Goal: Information Seeking & Learning: Learn about a topic

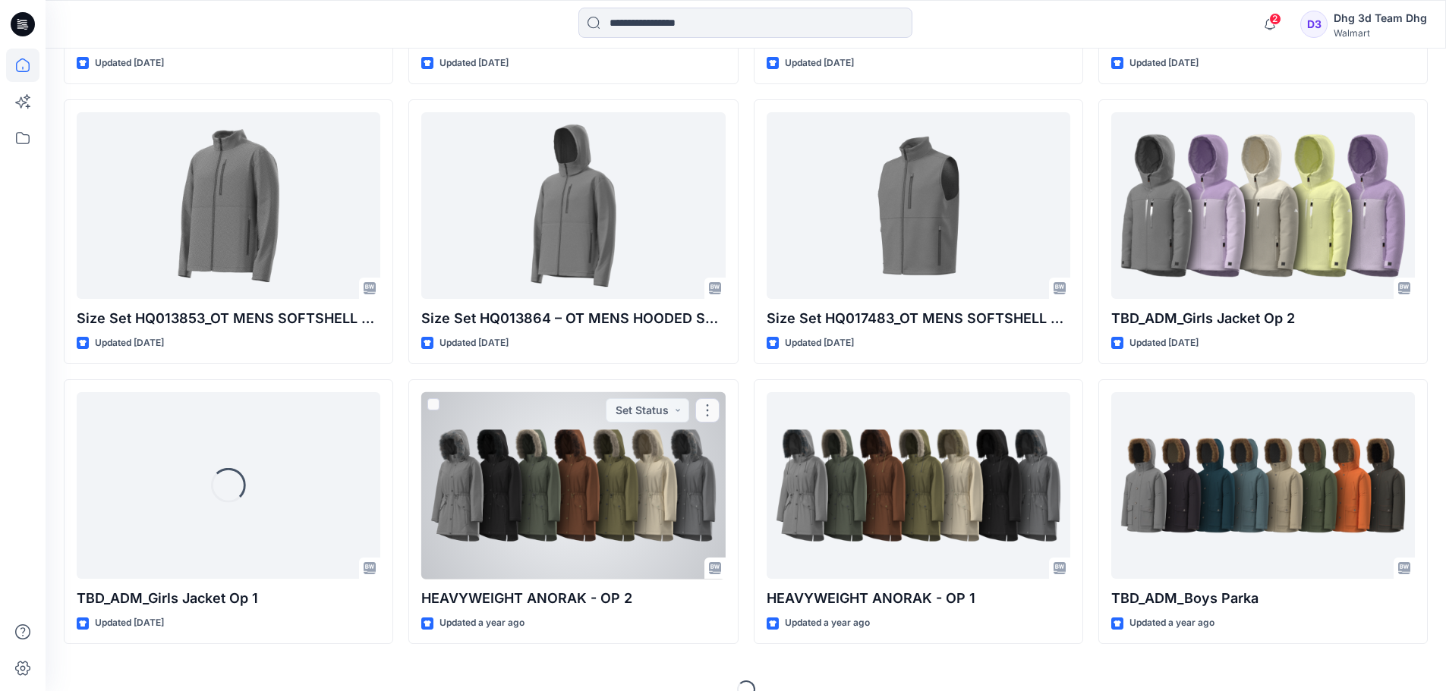
scroll to position [2406, 0]
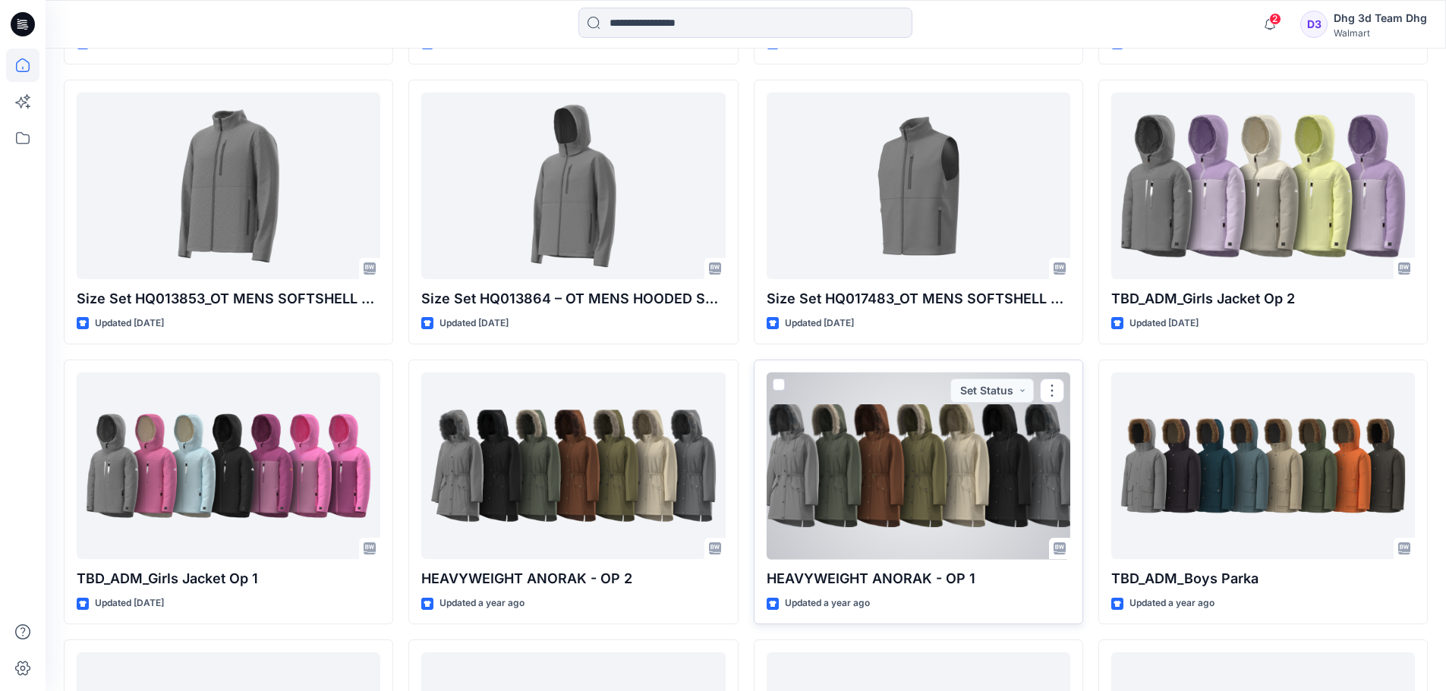
click at [859, 441] on div at bounding box center [918, 466] width 304 height 187
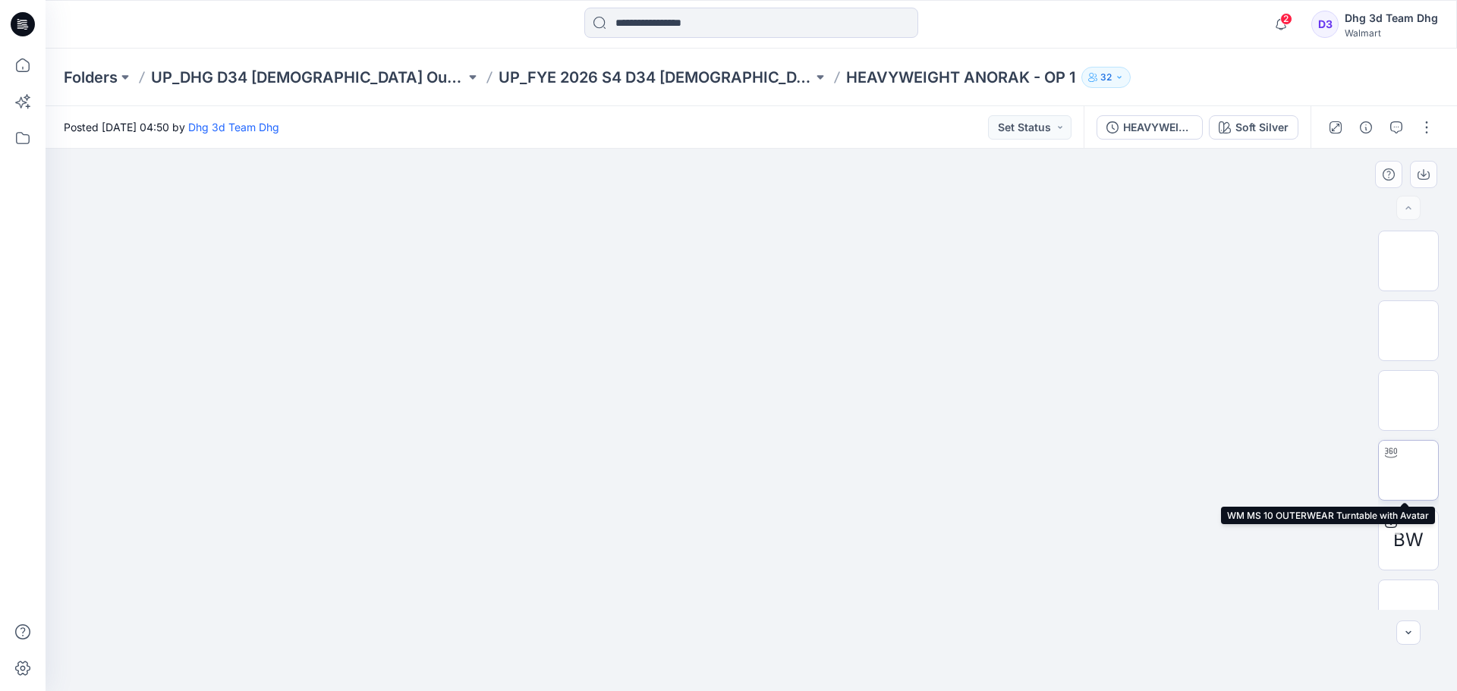
click at [1408, 471] on img at bounding box center [1408, 471] width 0 height 0
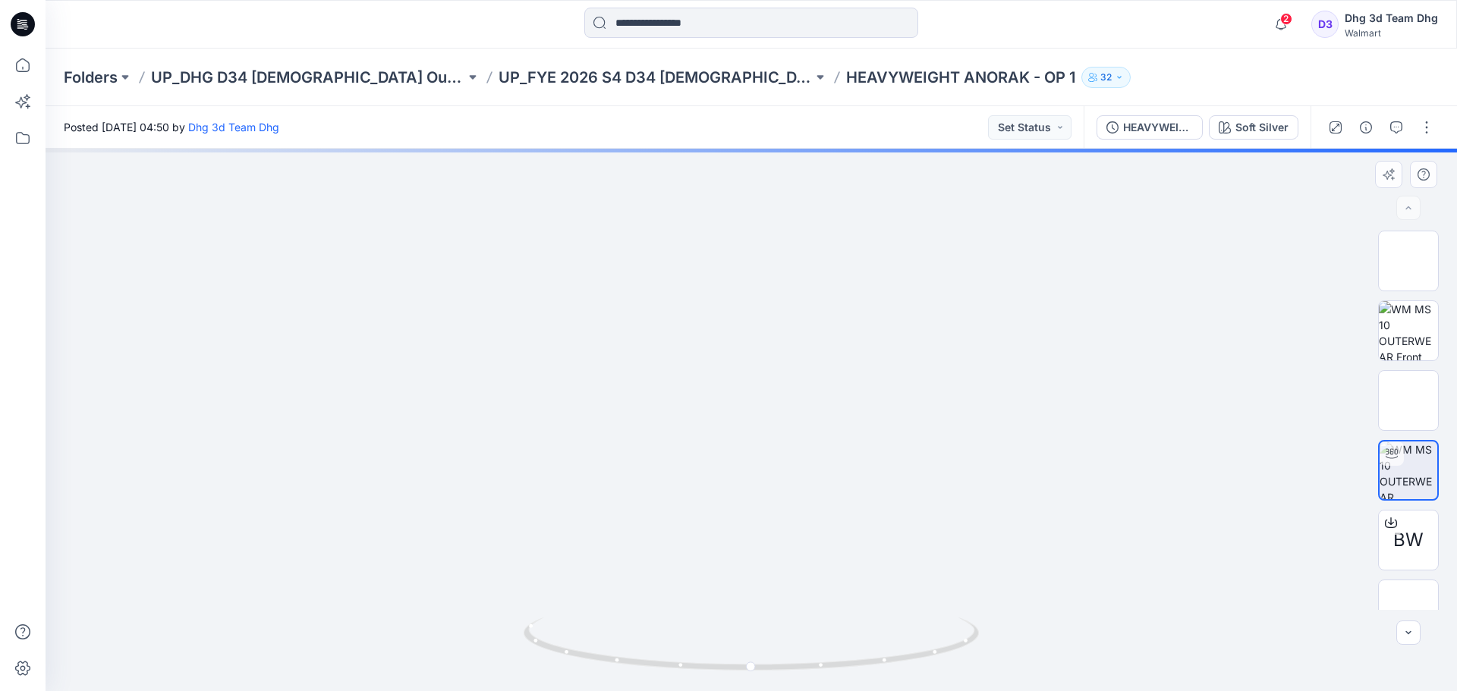
drag, startPoint x: 784, startPoint y: 220, endPoint x: 802, endPoint y: 379, distance: 160.4
click at [802, 37] on img at bounding box center [751, 37] width 1082 height 0
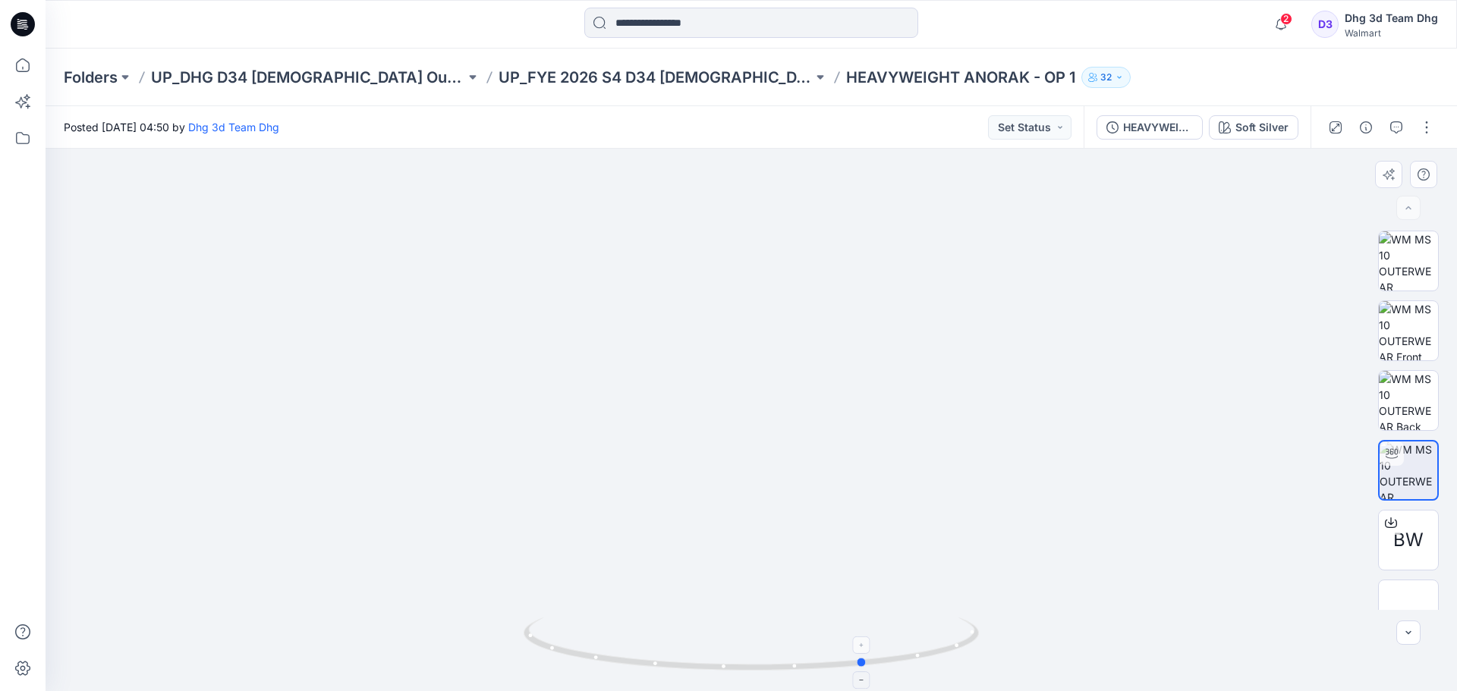
drag, startPoint x: 763, startPoint y: 671, endPoint x: 877, endPoint y: 668, distance: 114.6
click at [877, 668] on icon at bounding box center [753, 646] width 459 height 57
click at [19, 63] on icon at bounding box center [22, 65] width 33 height 33
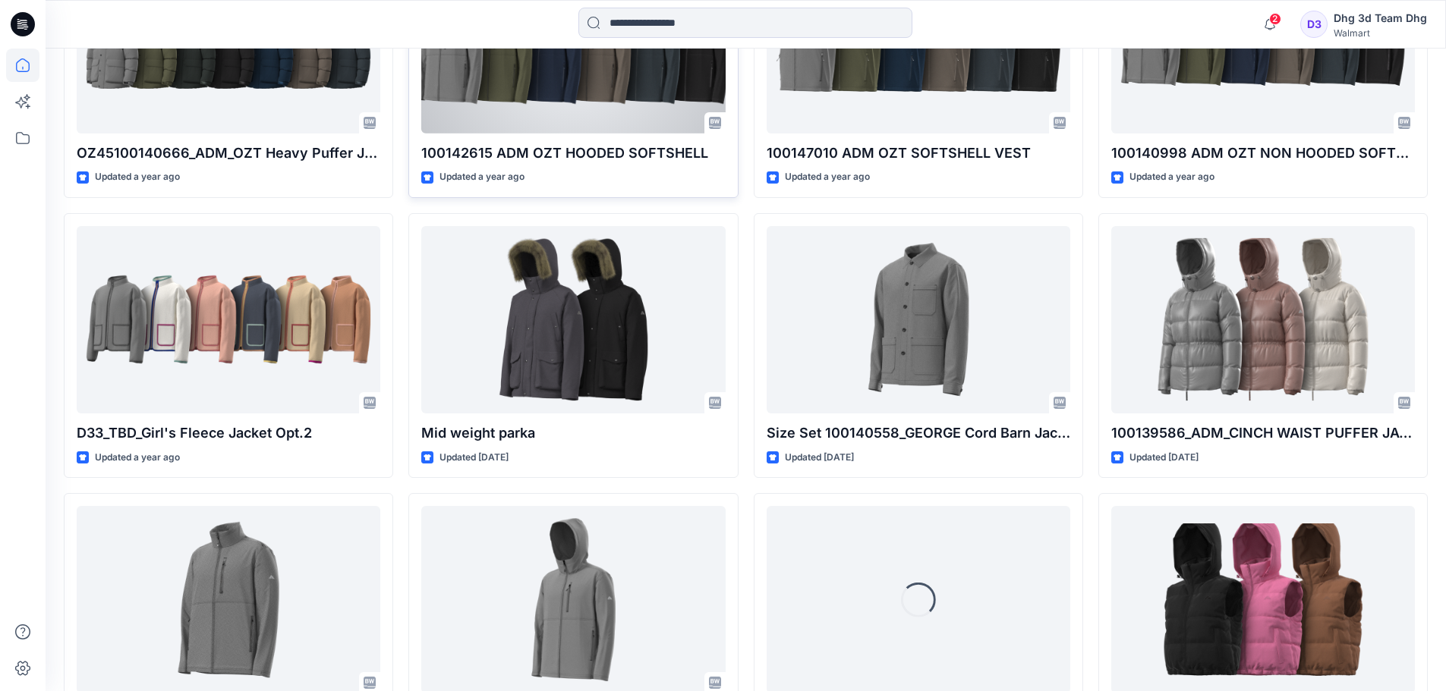
scroll to position [4694, 0]
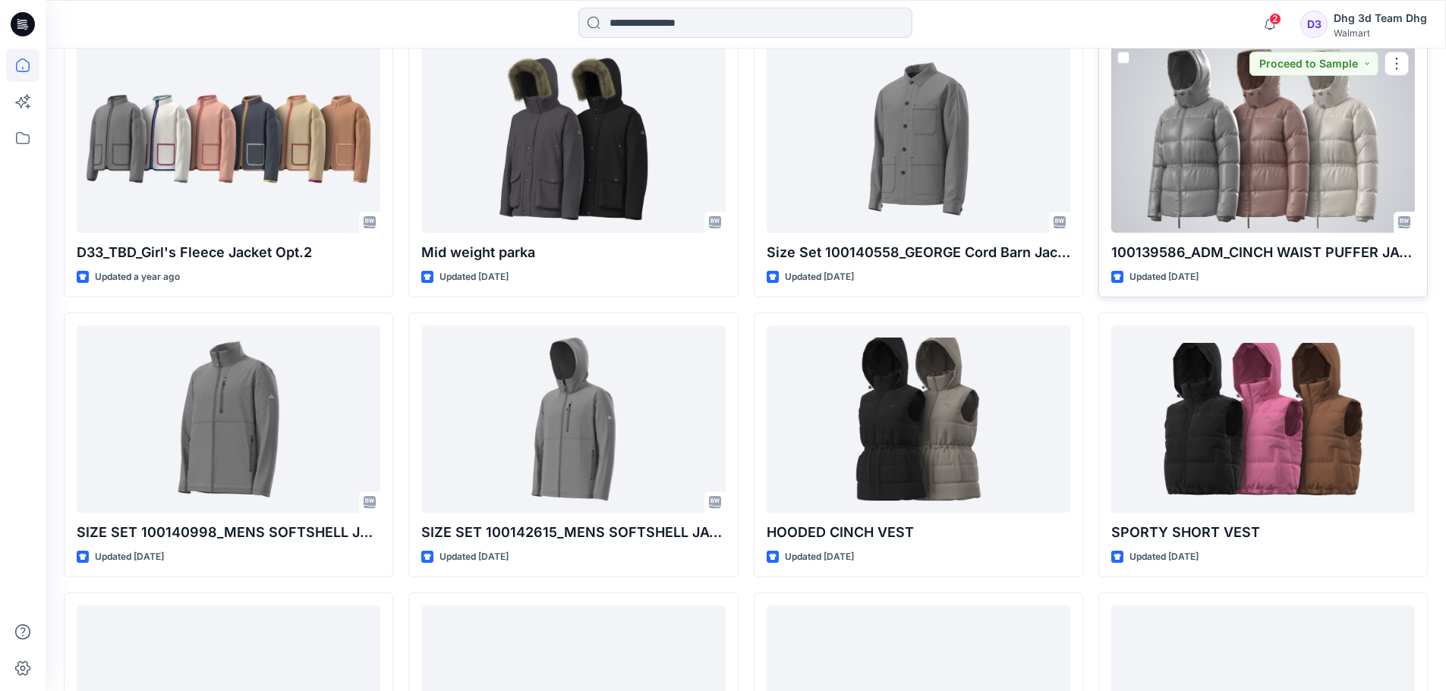
click at [1230, 117] on div at bounding box center [1263, 139] width 304 height 187
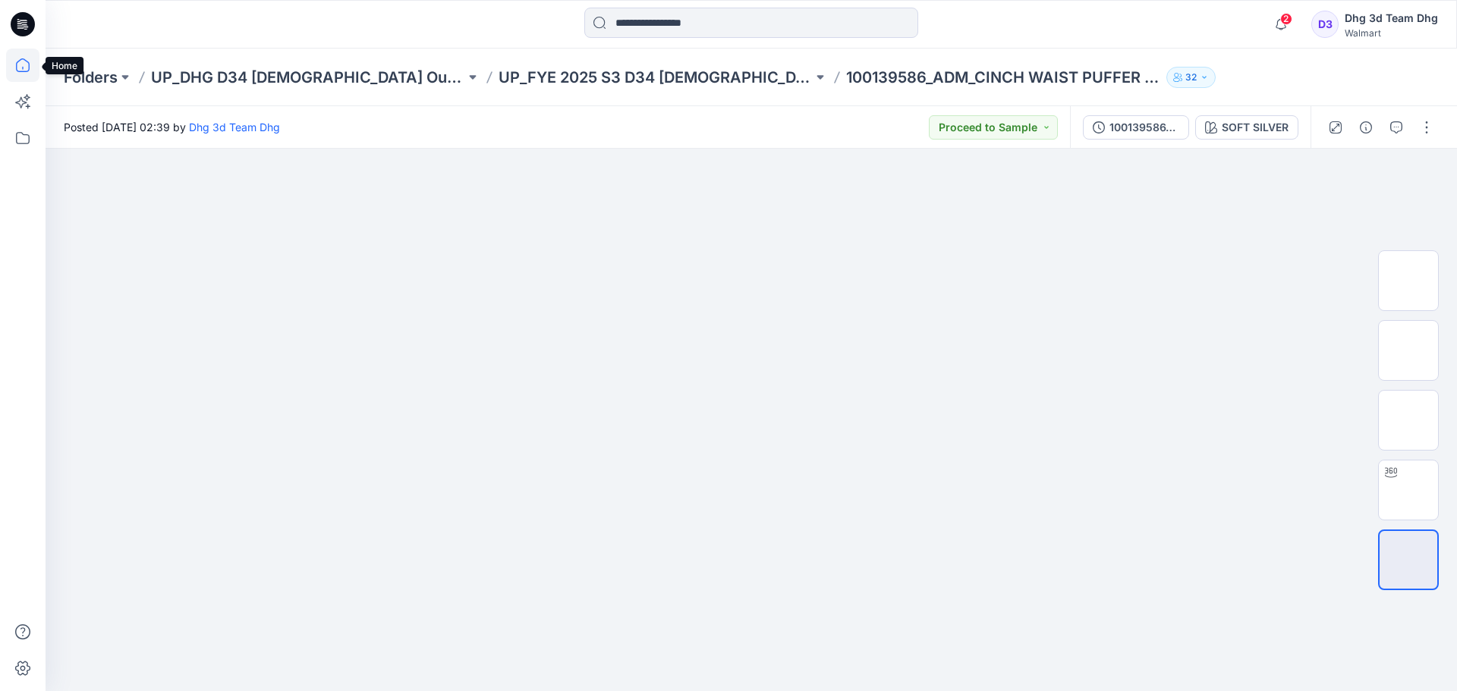
click at [17, 66] on icon at bounding box center [22, 65] width 33 height 33
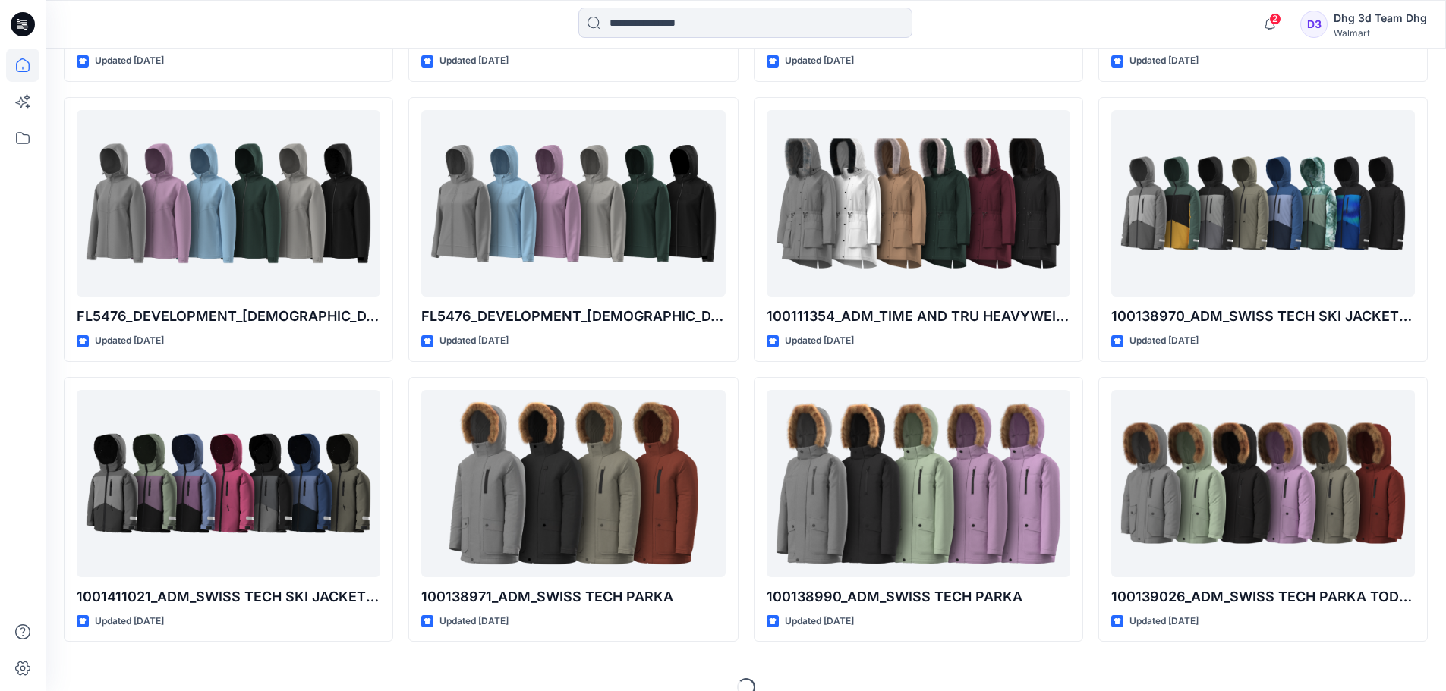
scroll to position [5769, 0]
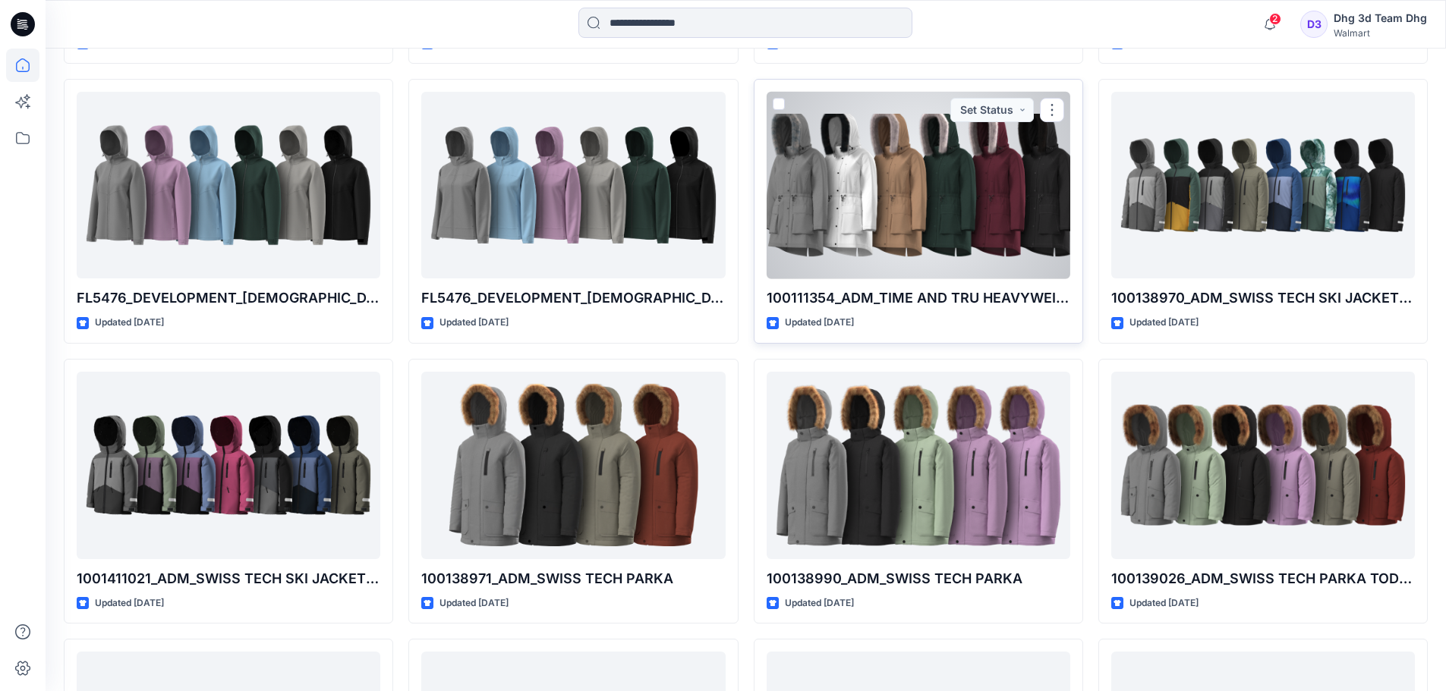
click at [810, 174] on div at bounding box center [918, 185] width 304 height 187
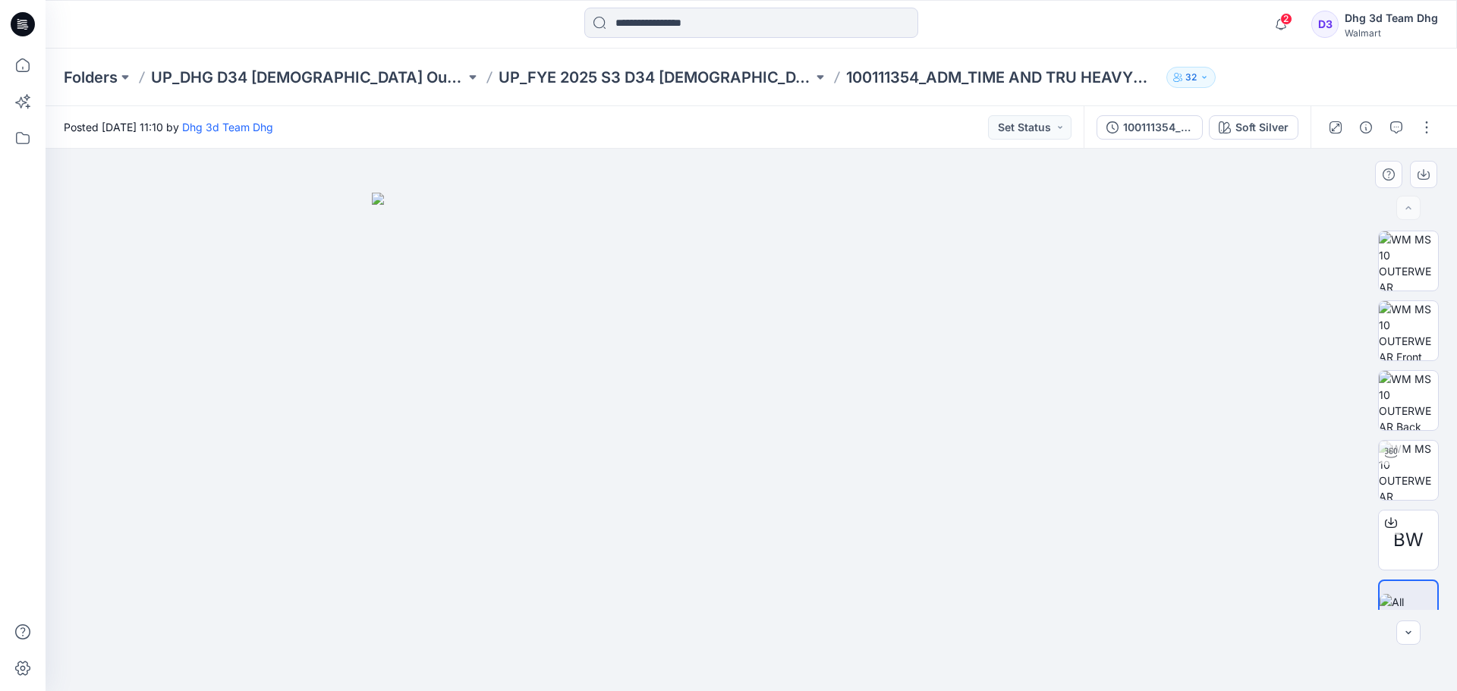
click at [675, 354] on img at bounding box center [751, 442] width 759 height 499
click at [1404, 470] on img at bounding box center [1408, 470] width 59 height 59
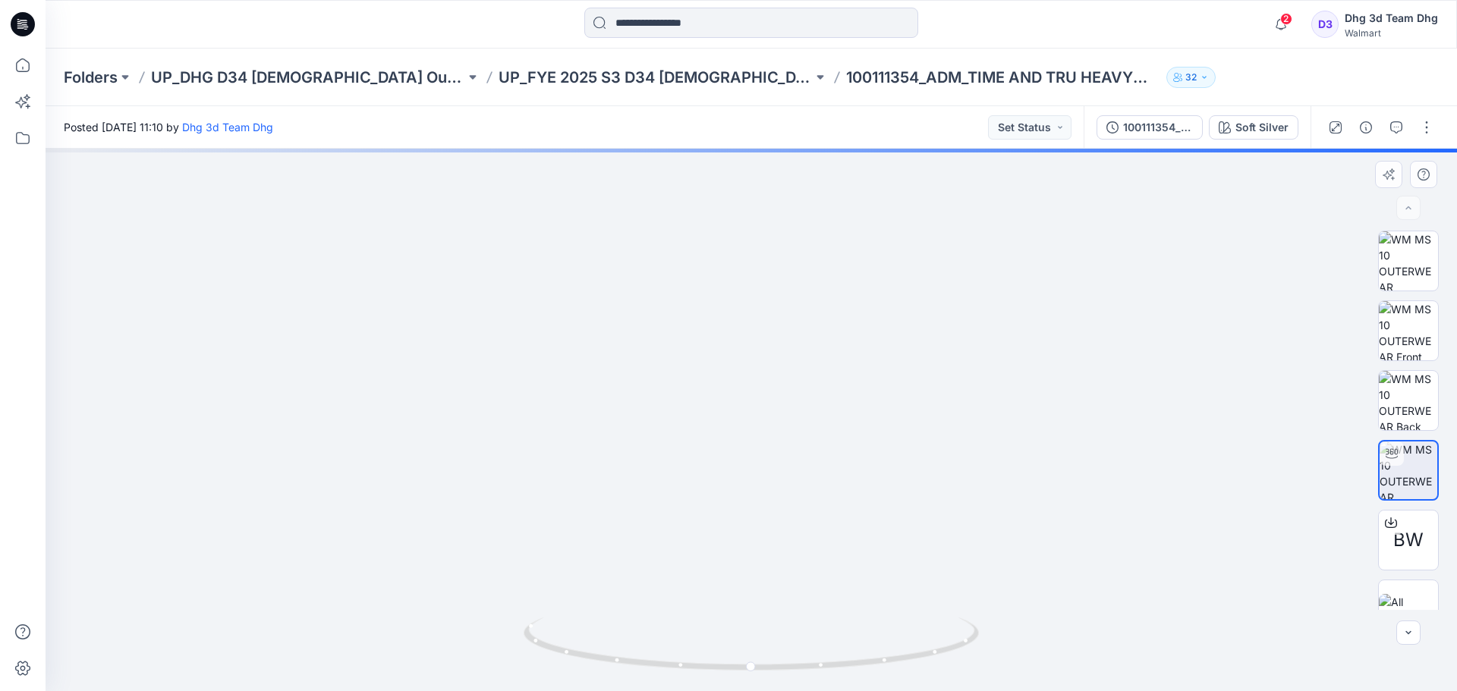
drag, startPoint x: 757, startPoint y: 243, endPoint x: 765, endPoint y: 488, distance: 245.2
click at [765, 488] on img at bounding box center [751, 359] width 1277 height 665
drag, startPoint x: 902, startPoint y: 411, endPoint x: 833, endPoint y: 411, distance: 68.3
click at [833, 411] on img at bounding box center [751, 359] width 1277 height 663
drag, startPoint x: 933, startPoint y: 656, endPoint x: 882, endPoint y: 578, distance: 94.3
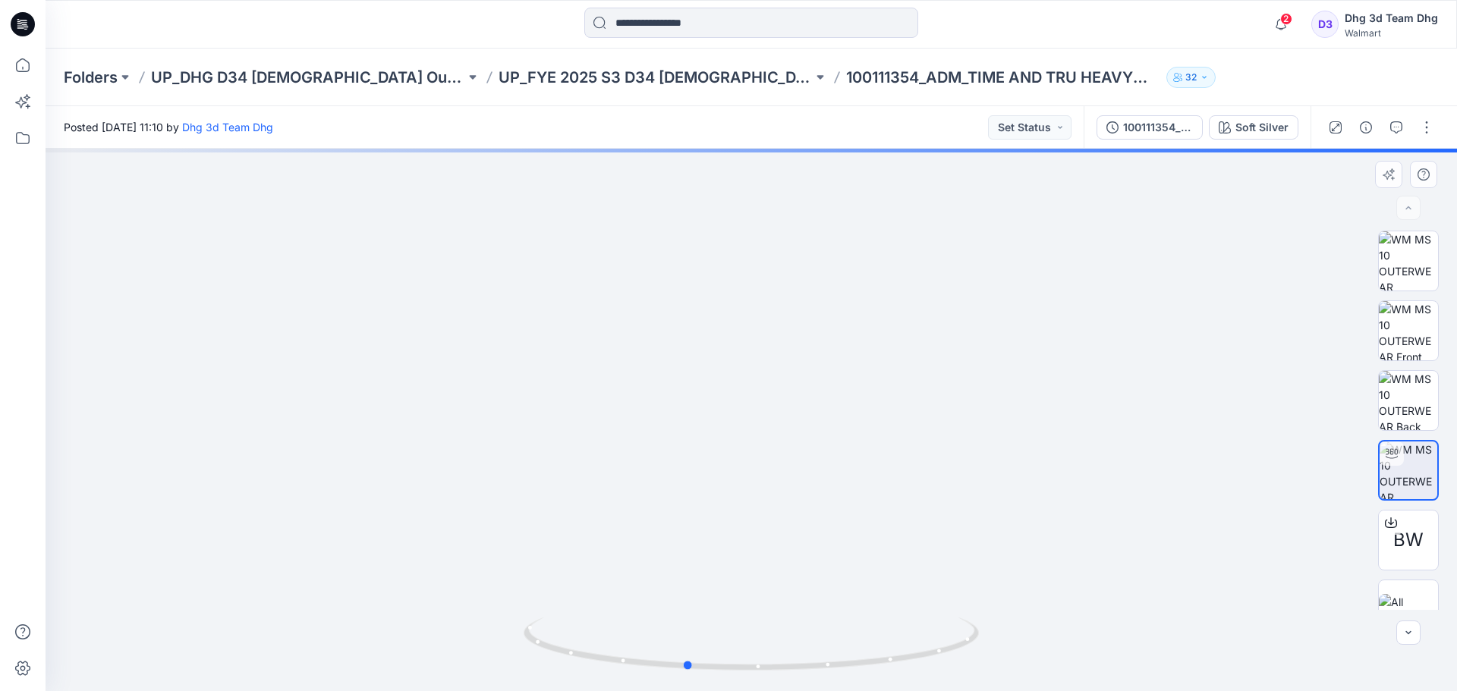
click at [867, 653] on icon at bounding box center [753, 646] width 459 height 57
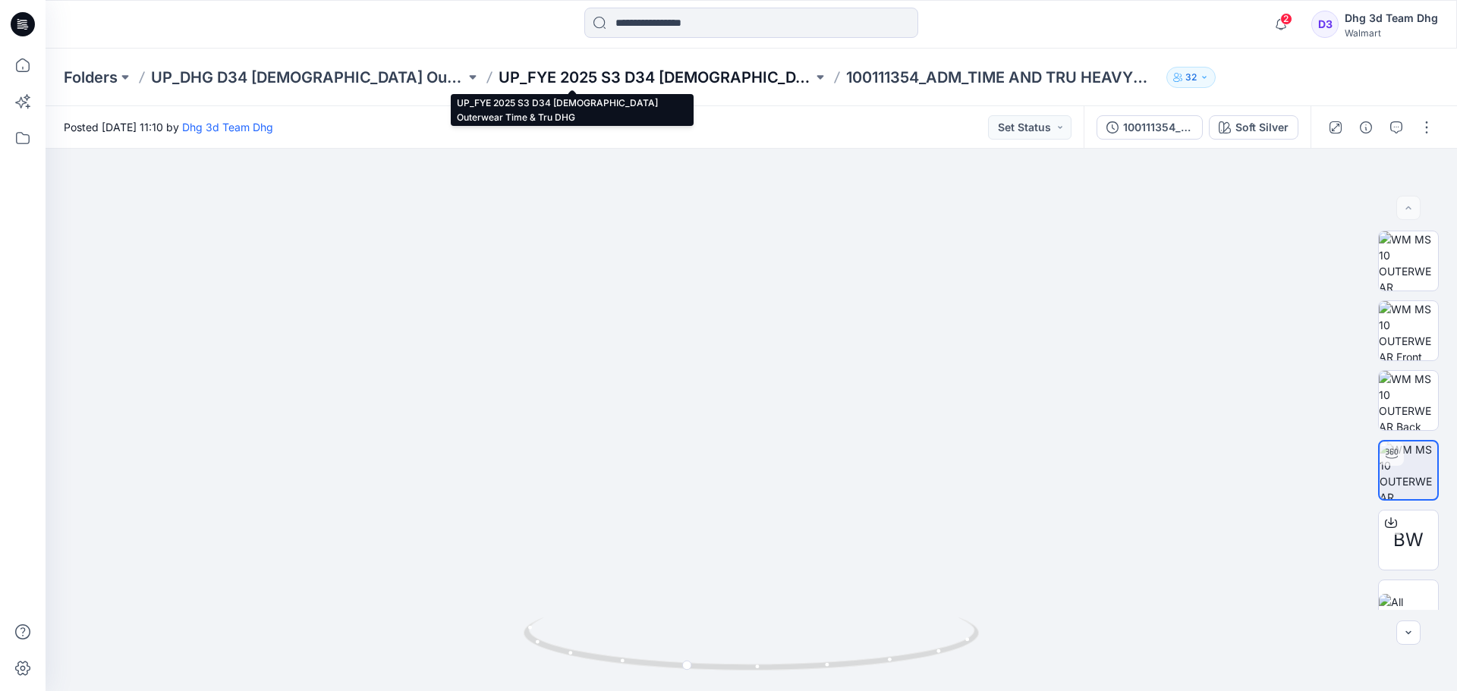
click at [499, 76] on p "UP_FYE 2025 S3 D34 [DEMOGRAPHIC_DATA] Outerwear Time & Tru DHG" at bounding box center [656, 77] width 314 height 21
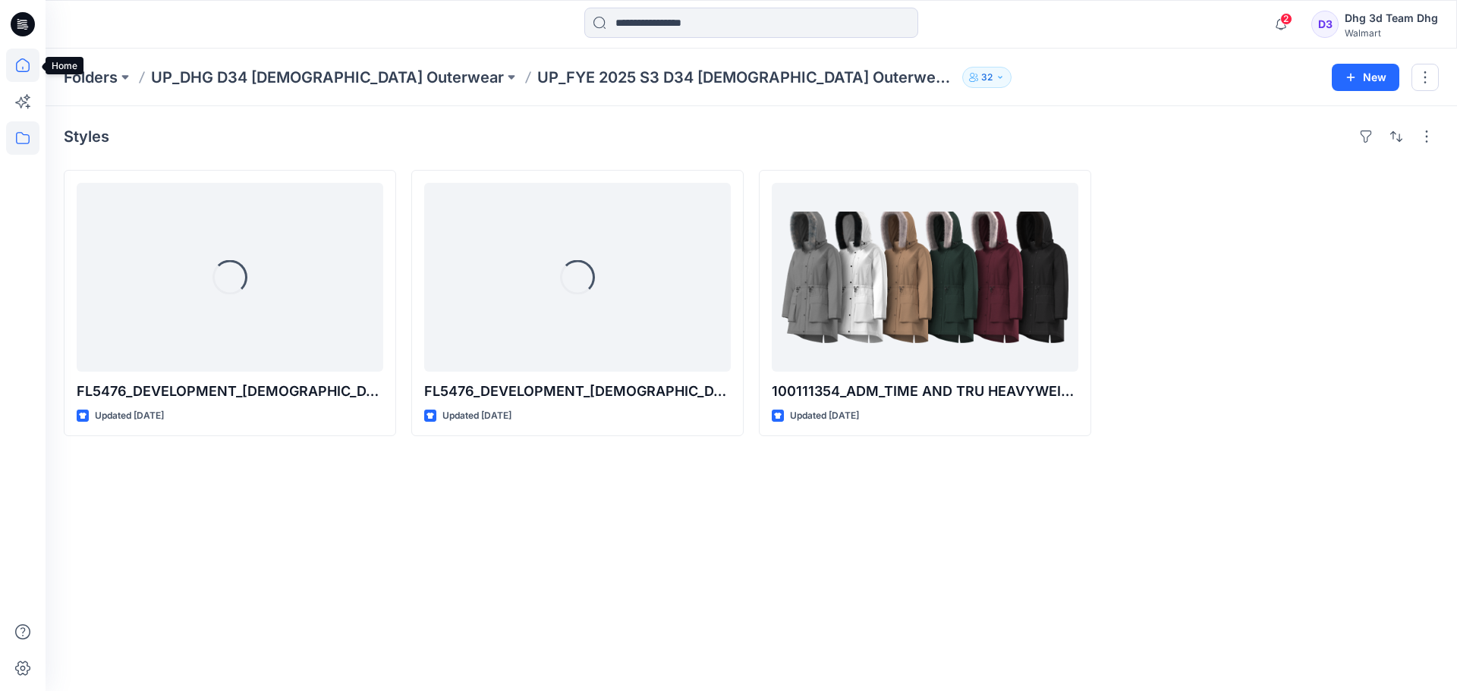
click at [25, 69] on icon at bounding box center [22, 65] width 33 height 33
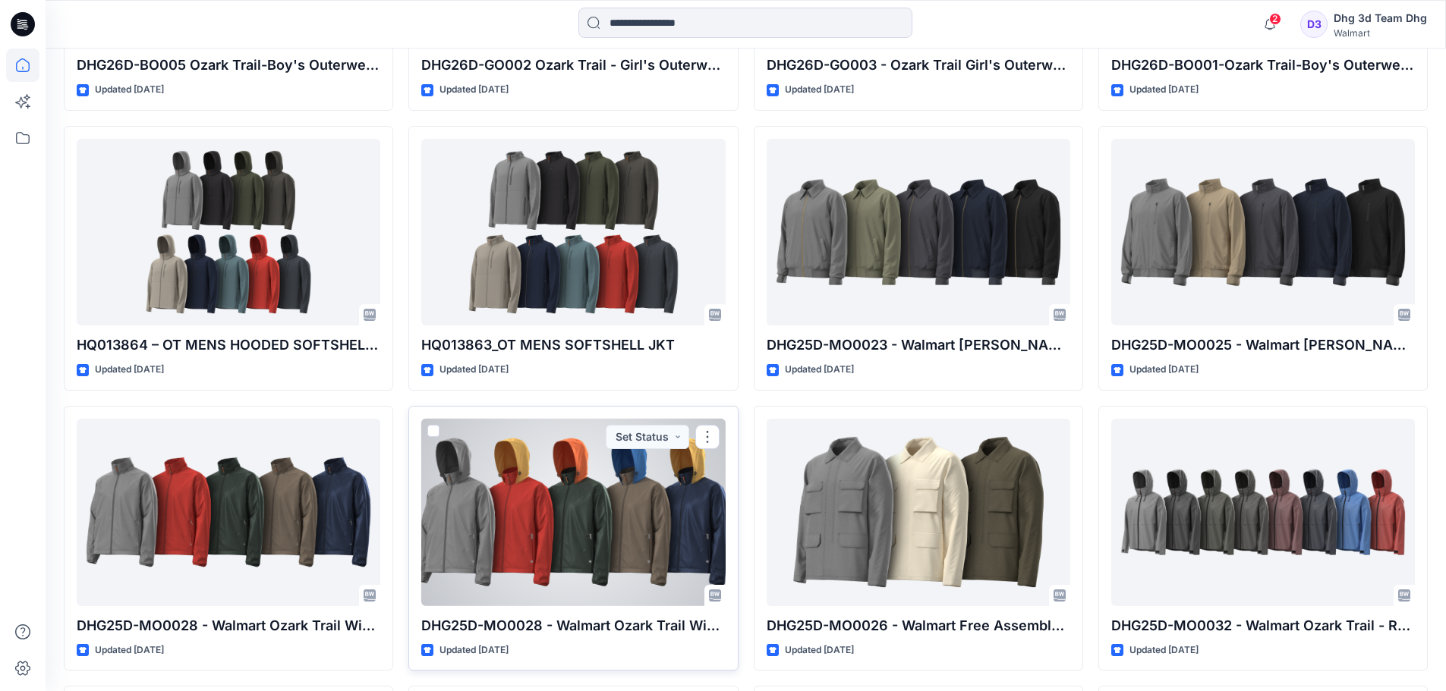
scroll to position [1232, 0]
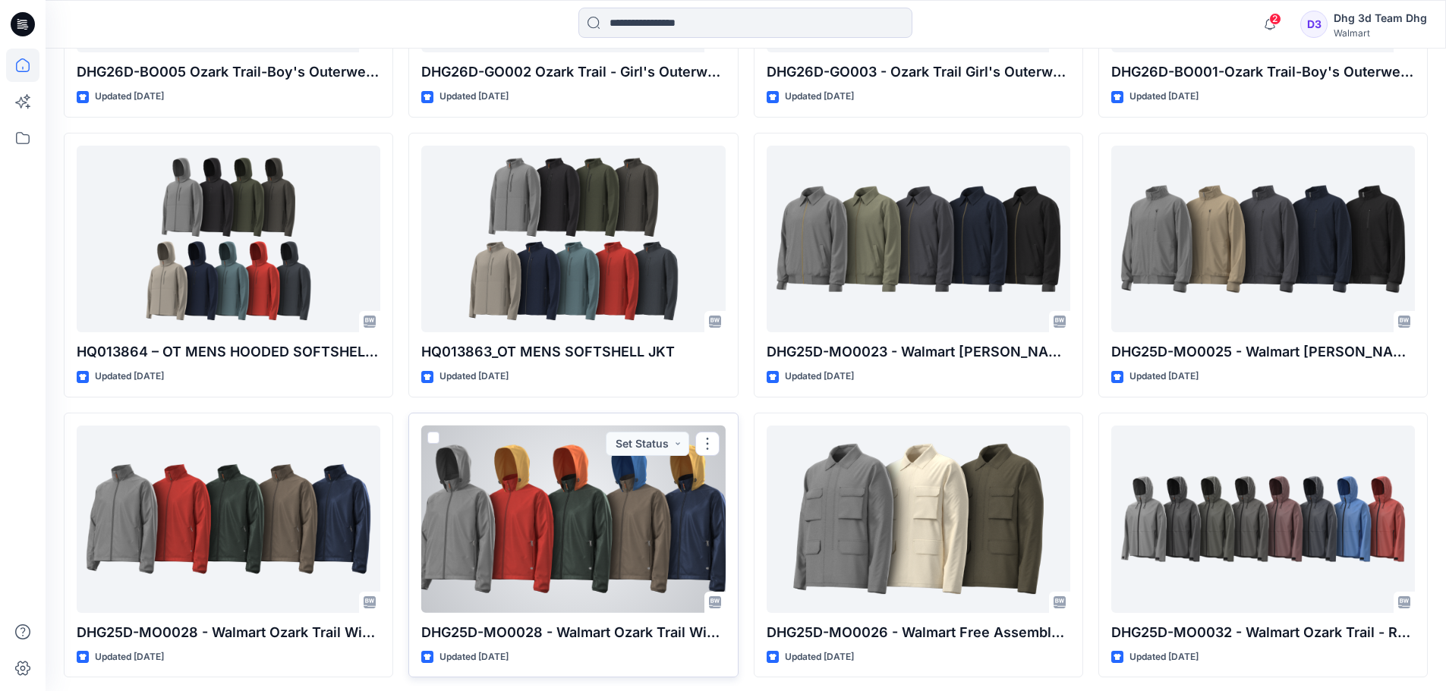
click at [583, 491] on div at bounding box center [573, 519] width 304 height 187
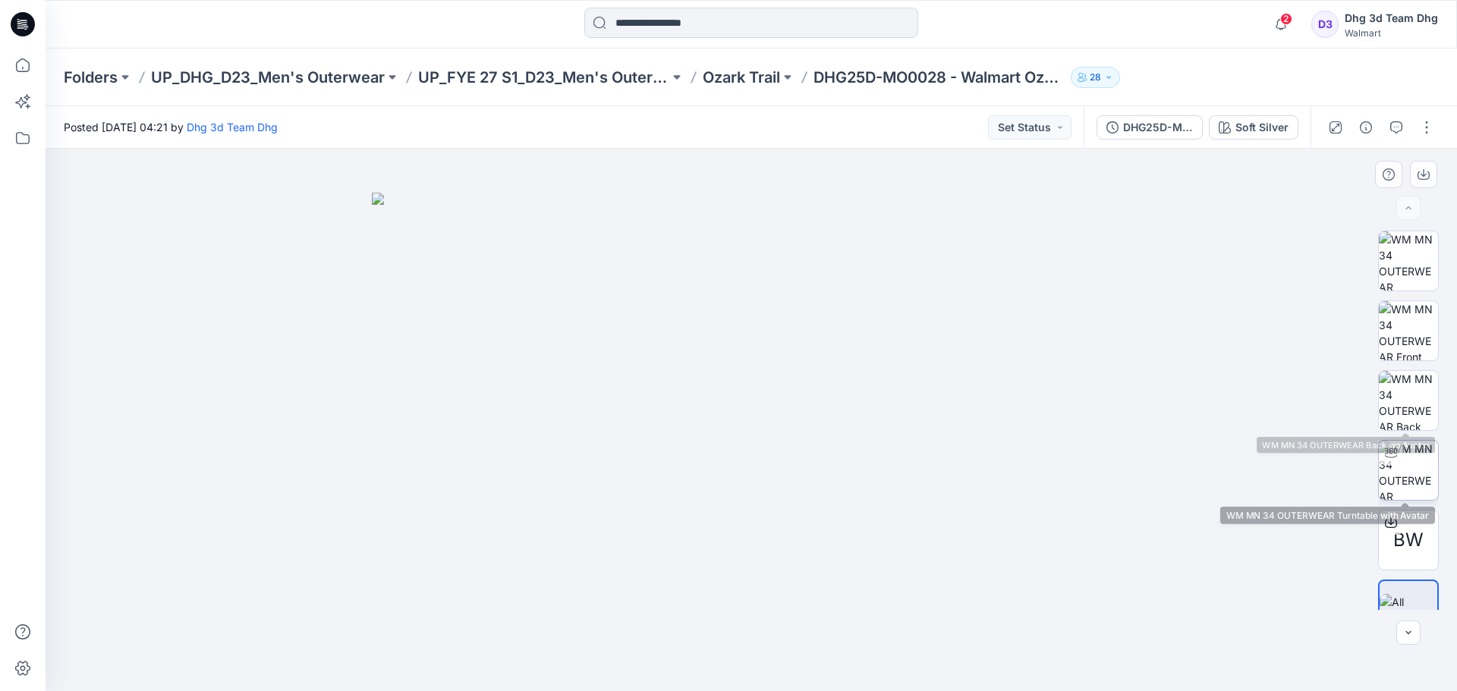
click at [1411, 467] on img at bounding box center [1408, 470] width 59 height 59
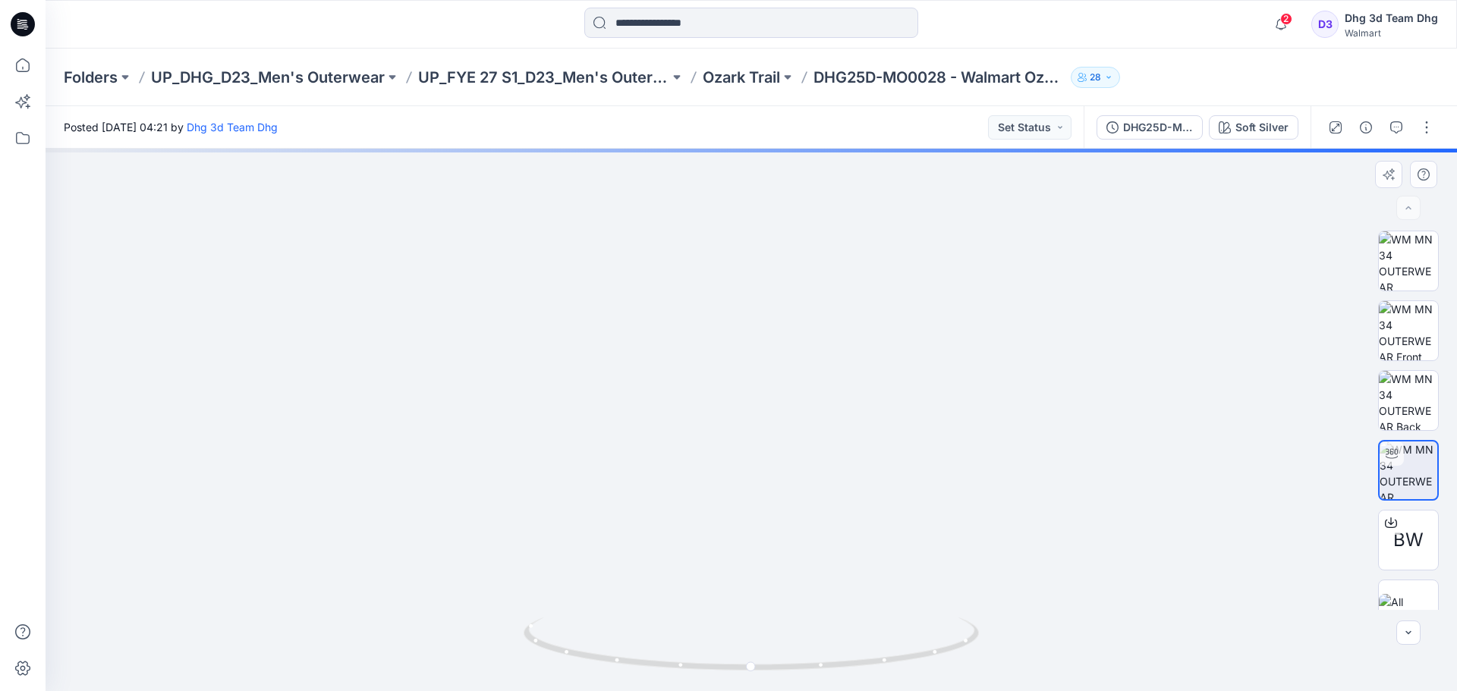
drag, startPoint x: 816, startPoint y: 199, endPoint x: 829, endPoint y: 460, distance: 261.4
click at [829, 460] on img at bounding box center [751, 366] width 1277 height 649
click at [659, 354] on img at bounding box center [751, 368] width 1277 height 645
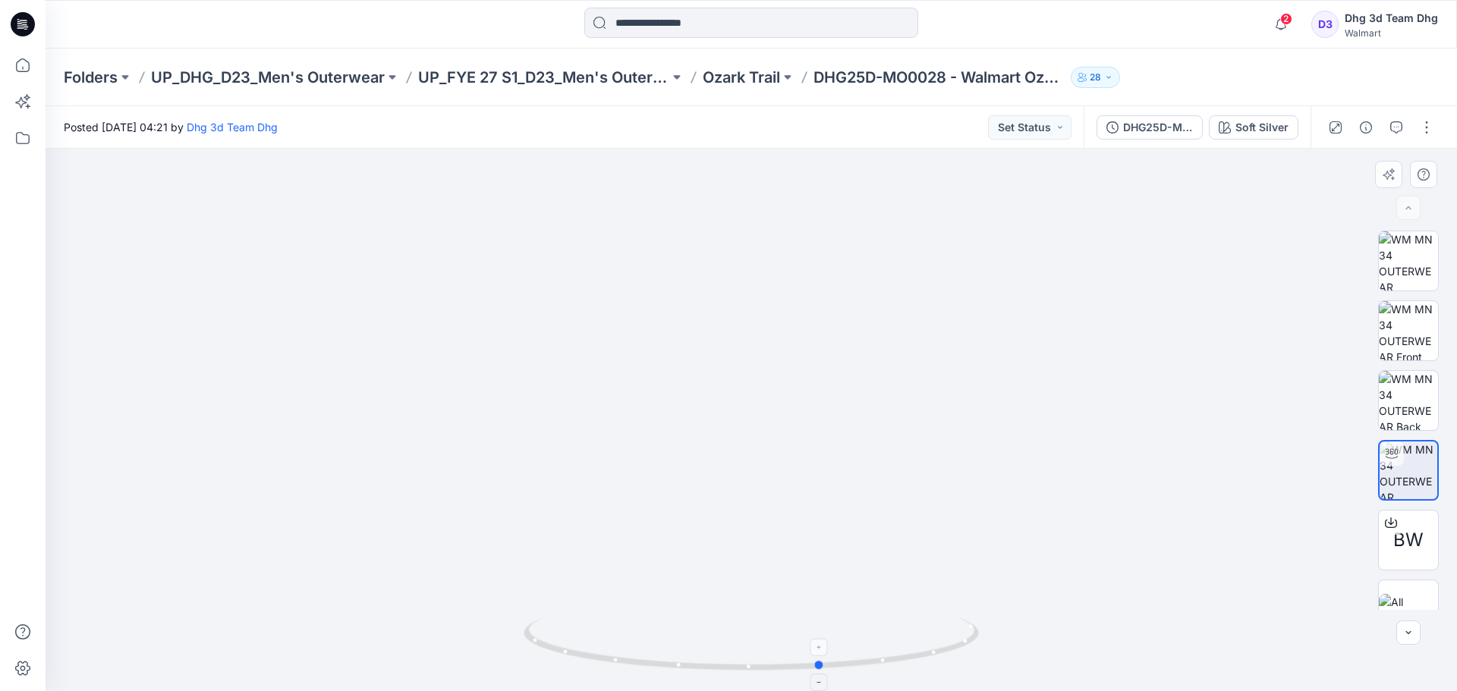
drag, startPoint x: 818, startPoint y: 675, endPoint x: 891, endPoint y: 669, distance: 73.0
click at [891, 669] on div at bounding box center [751, 653] width 455 height 76
drag, startPoint x: 918, startPoint y: 658, endPoint x: 773, endPoint y: 653, distance: 145.0
click at [773, 653] on icon at bounding box center [753, 646] width 459 height 57
drag, startPoint x: 754, startPoint y: 291, endPoint x: 766, endPoint y: 353, distance: 62.7
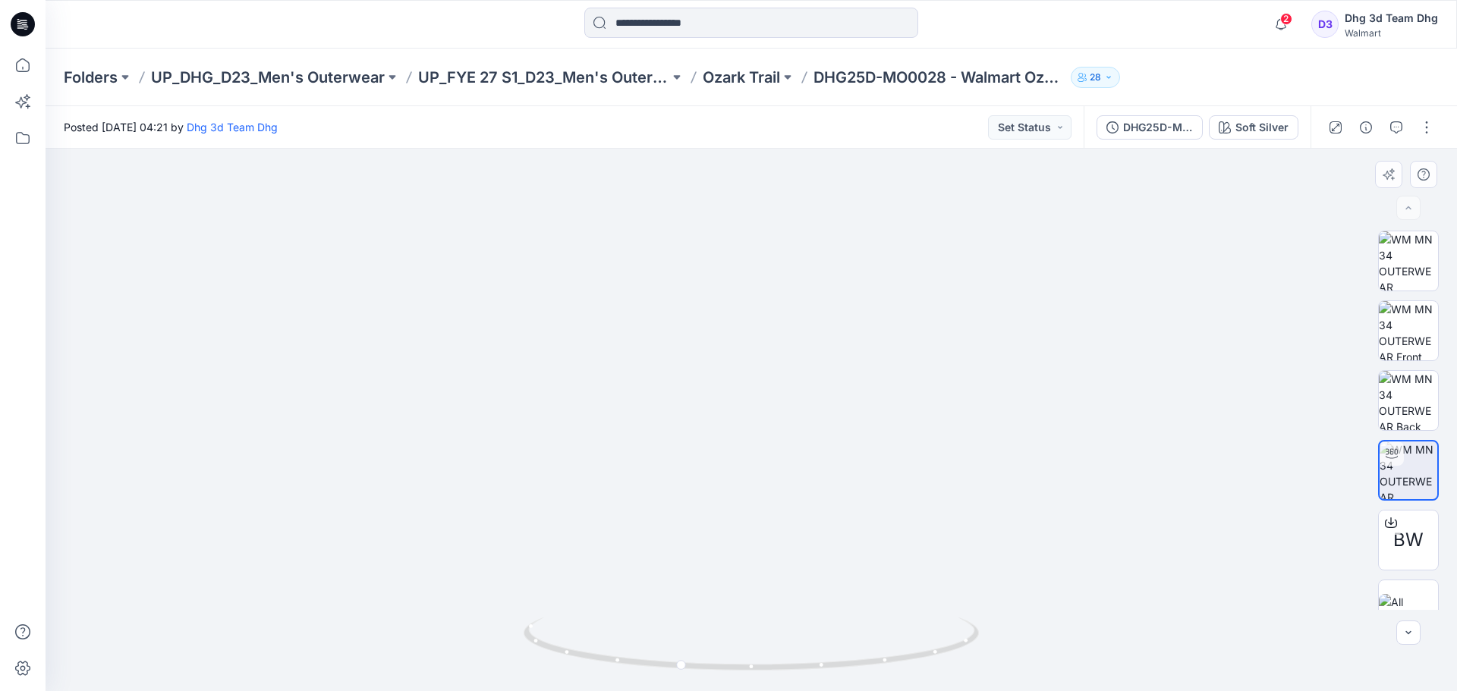
click at [766, 353] on img at bounding box center [751, 400] width 1277 height 584
drag, startPoint x: 945, startPoint y: 652, endPoint x: 917, endPoint y: 467, distance: 186.4
click at [605, 653] on icon at bounding box center [753, 646] width 459 height 57
click at [1407, 269] on img at bounding box center [1408, 260] width 59 height 59
